Goal: Transaction & Acquisition: Book appointment/travel/reservation

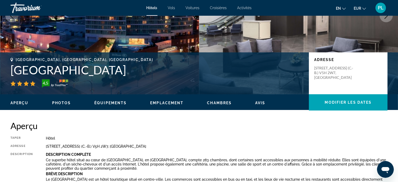
scroll to position [52, 0]
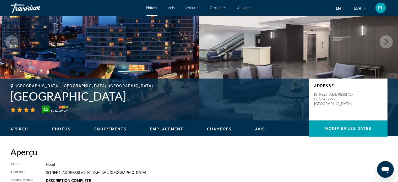
click at [221, 61] on img "Contenu principal" at bounding box center [298, 41] width 199 height 157
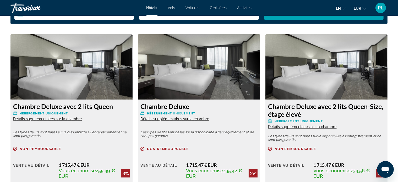
scroll to position [760, 0]
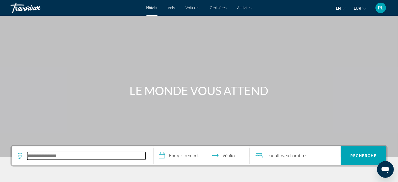
click at [52, 157] on input "Rechercher une destination hôtelière" at bounding box center [86, 156] width 118 height 8
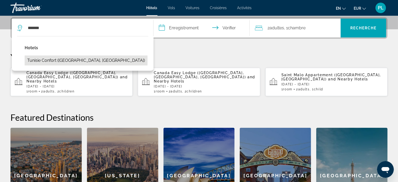
click at [56, 60] on button "Tunisie Confort ([GEOGRAPHIC_DATA], [GEOGRAPHIC_DATA])" at bounding box center [86, 61] width 123 height 10
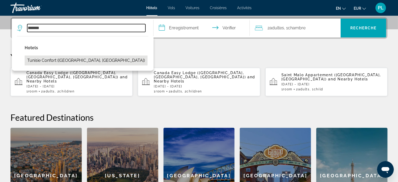
type input "**********"
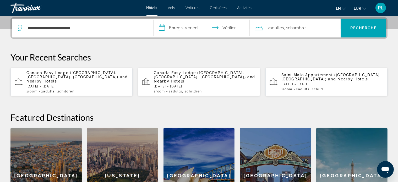
click at [161, 28] on input "**********" at bounding box center [203, 29] width 98 height 20
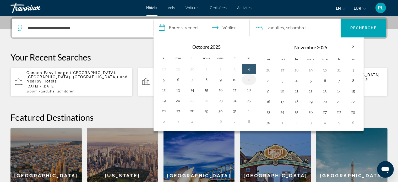
click at [248, 79] on button "11" at bounding box center [249, 79] width 8 height 7
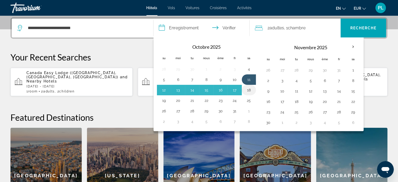
click at [249, 89] on button "18" at bounding box center [249, 90] width 8 height 7
type input "**********"
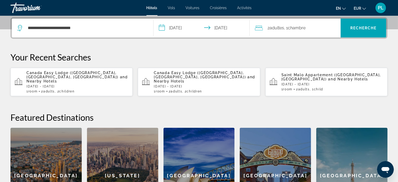
click at [288, 30] on span ", 1 chambre chambres" at bounding box center [294, 27] width 21 height 7
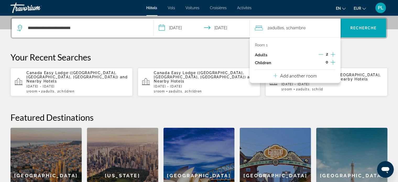
click at [333, 63] on icon "Increment children" at bounding box center [333, 62] width 5 height 5
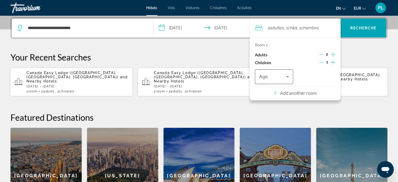
click at [288, 76] on icon "Travelers: 2 adults, 1 child" at bounding box center [288, 77] width 6 height 6
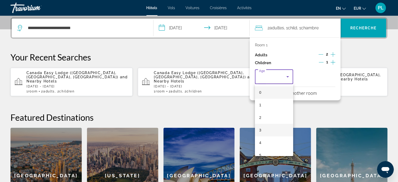
click at [268, 129] on mat-option "3" at bounding box center [274, 130] width 38 height 13
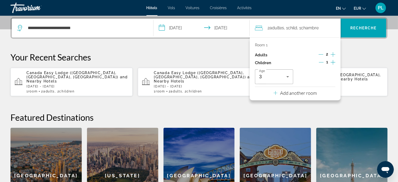
click at [335, 63] on icon "Increment children" at bounding box center [333, 62] width 5 height 6
click at [332, 77] on icon "Travelers: 2 adults, 2 children" at bounding box center [330, 77] width 6 height 6
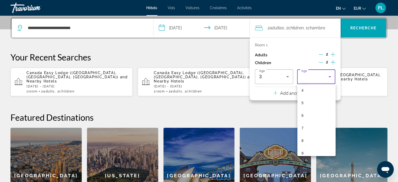
scroll to position [79, 0]
click at [306, 152] on mat-option "11" at bounding box center [317, 152] width 38 height 13
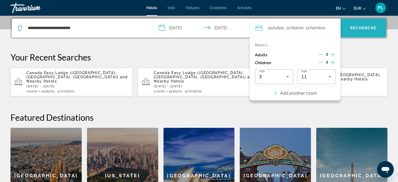
click at [376, 29] on font "Recherche" at bounding box center [363, 28] width 26 height 4
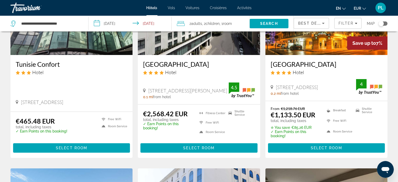
scroll to position [52, 0]
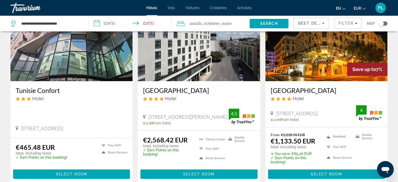
click at [323, 22] on icon "Sort by" at bounding box center [323, 23] width 6 height 6
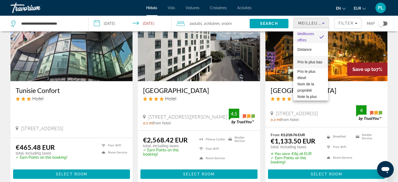
click at [307, 61] on span "Prix ​​le plus bas" at bounding box center [310, 62] width 25 height 6
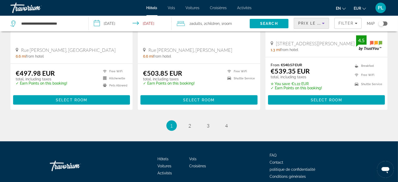
scroll to position [712, 0]
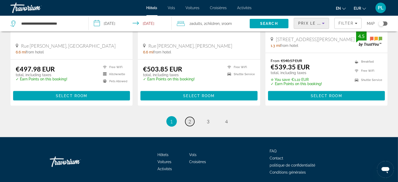
click at [189, 119] on span "2" at bounding box center [190, 122] width 3 height 6
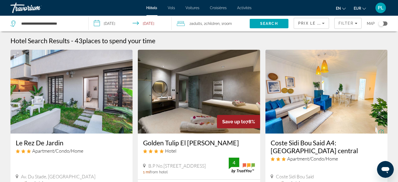
scroll to position [26, 0]
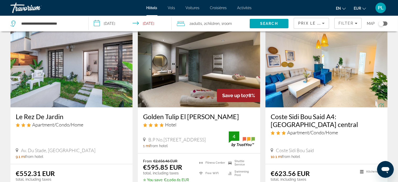
click at [189, 102] on img "Contenu principal" at bounding box center [199, 66] width 122 height 84
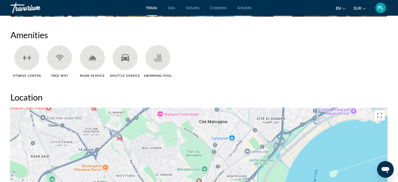
scroll to position [472, 0]
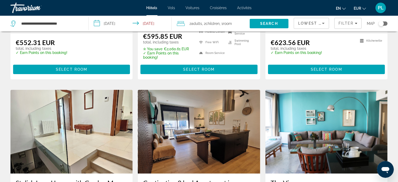
scroll to position [210, 0]
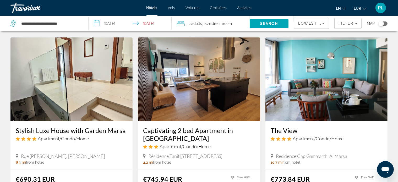
click at [297, 91] on img "Contenu principal" at bounding box center [327, 79] width 122 height 84
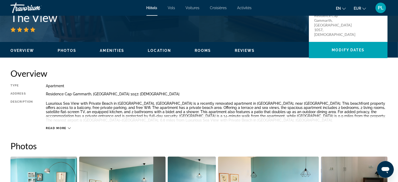
scroll to position [105, 0]
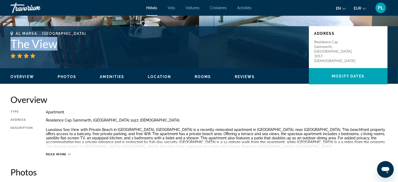
drag, startPoint x: 13, startPoint y: 44, endPoint x: 63, endPoint y: 49, distance: 50.4
click at [63, 49] on h1 "The View" at bounding box center [156, 44] width 293 height 14
copy h1 "The View"
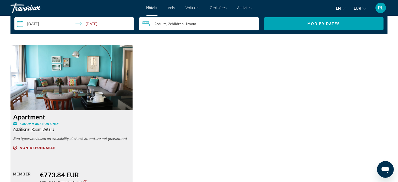
scroll to position [708, 0]
